Goal: Task Accomplishment & Management: Manage account settings

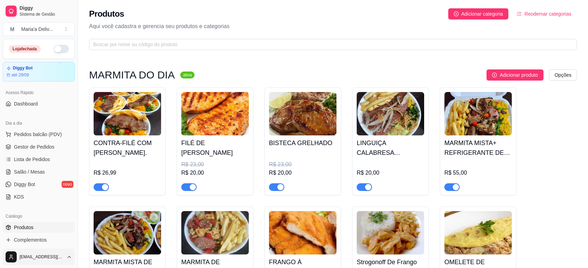
click at [55, 261] on html "Diggy Sistema de Gestão M Maria'a Deliv ... Loja fechada Diggy Bot até 29/09 Ac…" at bounding box center [294, 134] width 588 height 268
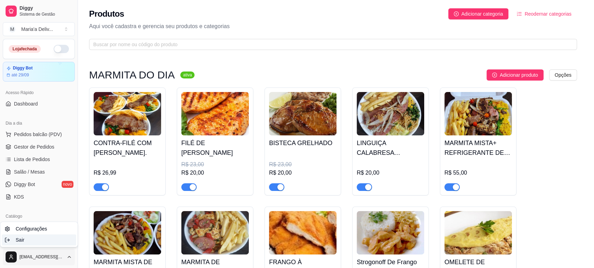
click at [46, 243] on div "Sair" at bounding box center [39, 240] width 74 height 11
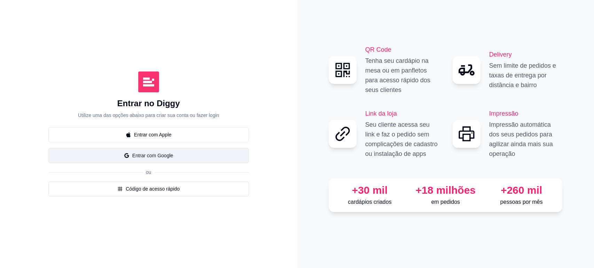
click at [134, 152] on button "Entrar com Google" at bounding box center [148, 155] width 200 height 15
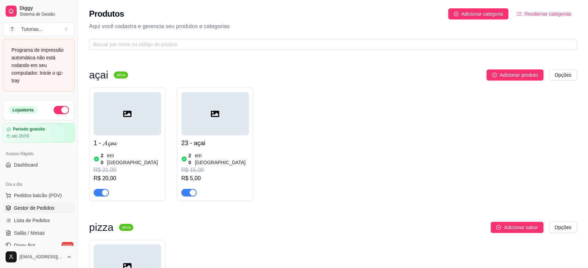
click at [35, 203] on link "Gestor de Pedidos" at bounding box center [39, 208] width 72 height 11
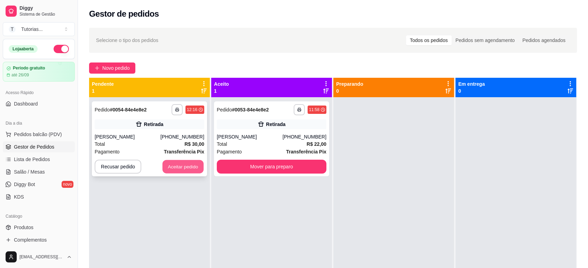
click at [186, 160] on button "Aceitar pedido" at bounding box center [182, 167] width 41 height 14
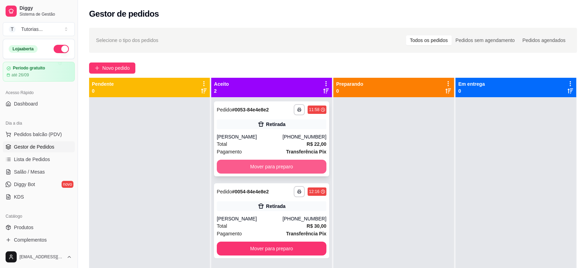
click at [272, 168] on button "Mover para preparo" at bounding box center [272, 167] width 110 height 14
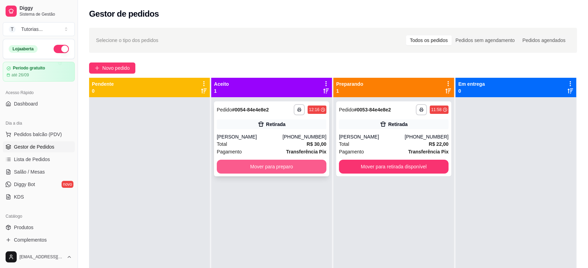
click at [293, 169] on button "Mover para preparo" at bounding box center [272, 167] width 110 height 14
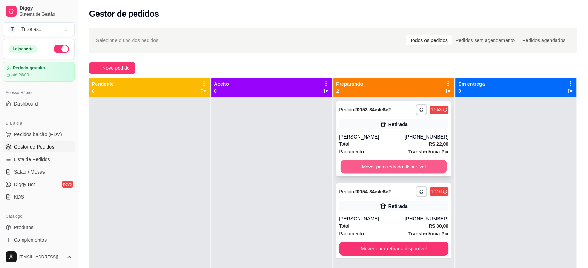
click at [356, 168] on button "Mover para retirada disponível" at bounding box center [393, 167] width 106 height 14
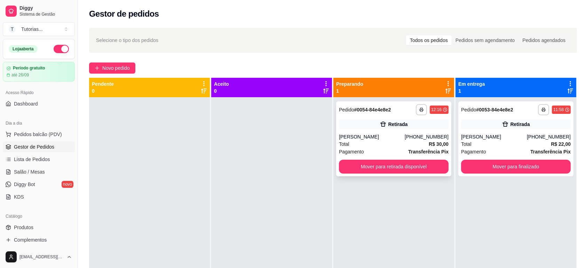
click at [403, 160] on button "Mover para retirada disponível" at bounding box center [394, 167] width 110 height 14
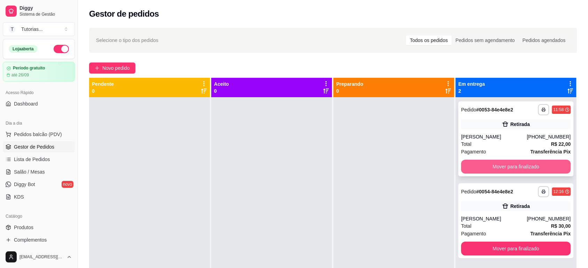
click at [490, 169] on button "Mover para finalizado" at bounding box center [516, 167] width 110 height 14
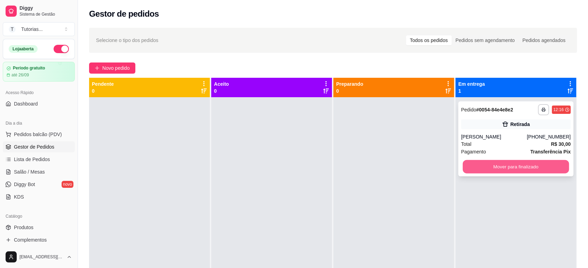
click at [489, 167] on button "Mover para finalizado" at bounding box center [515, 167] width 106 height 14
